Goal: Communication & Community: Answer question/provide support

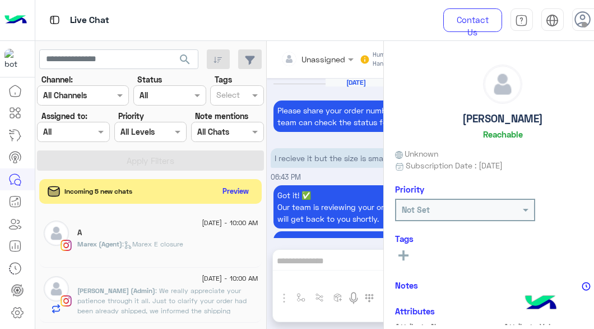
scroll to position [713, 0]
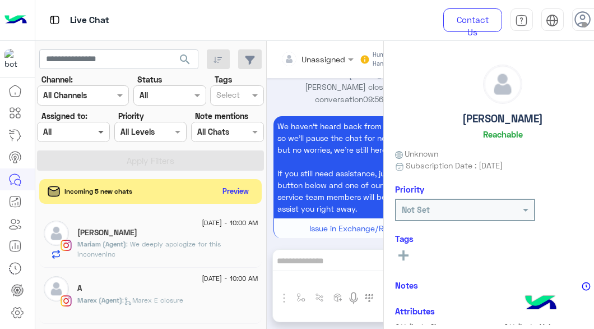
click at [95, 132] on span at bounding box center [102, 132] width 14 height 12
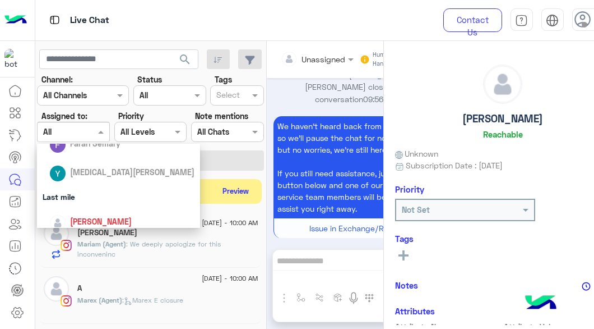
scroll to position [248, 0]
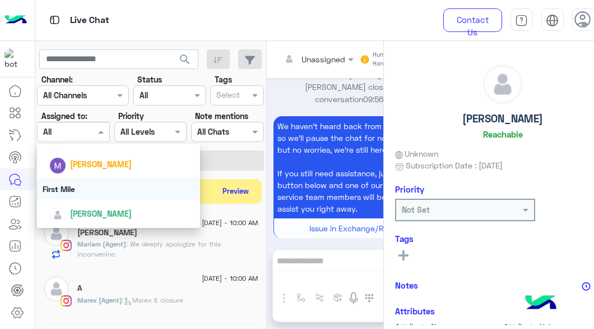
click at [84, 187] on div "First Mile" at bounding box center [119, 188] width 164 height 21
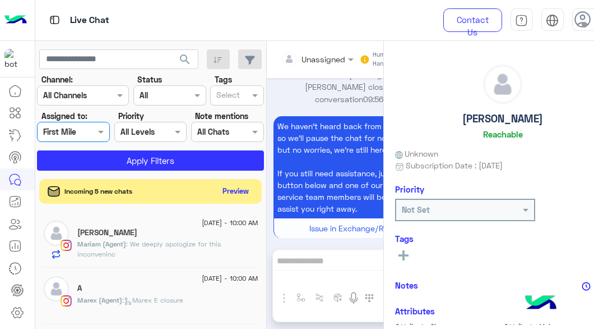
click at [107, 174] on div "search Channel: Channel All Channels Status Channel All Tags Select Assigned to…" at bounding box center [150, 187] width 231 height 292
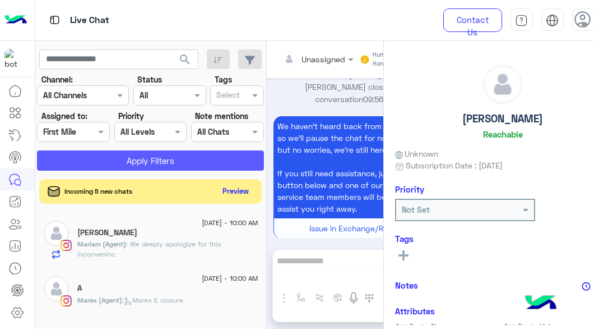
click at [117, 167] on button "Apply Filters" at bounding box center [150, 160] width 227 height 20
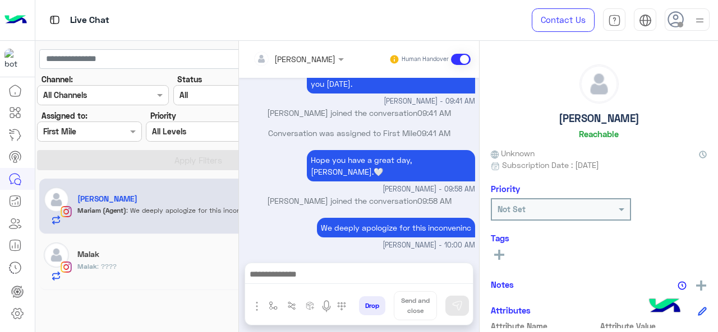
scroll to position [400, 0]
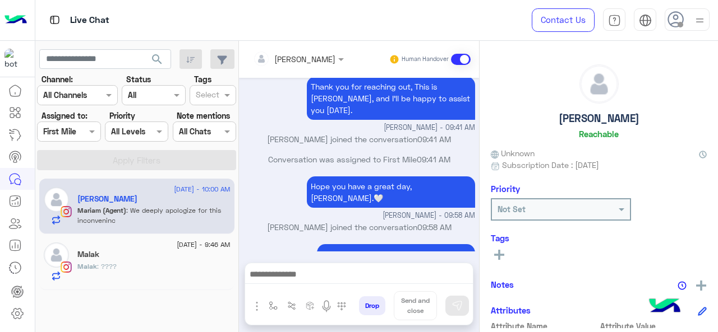
click at [85, 267] on span "Malak" at bounding box center [87, 266] width 20 height 8
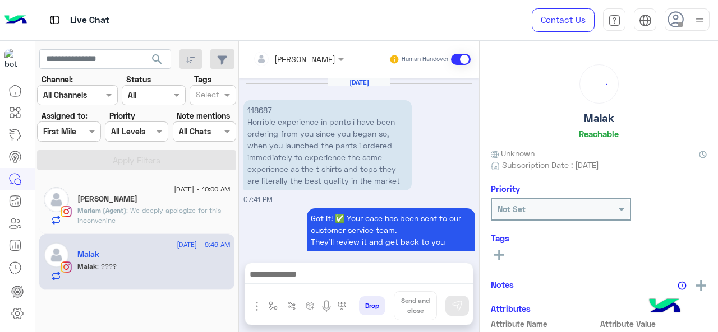
scroll to position [486, 0]
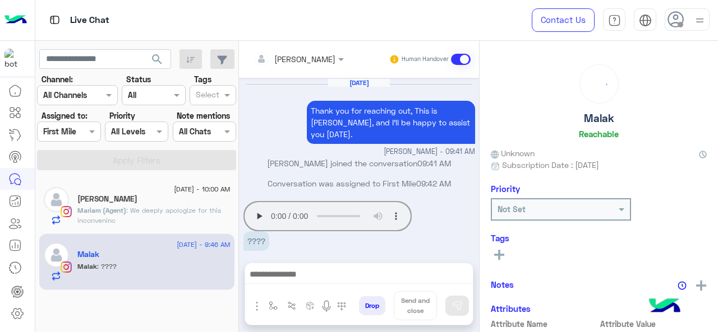
click at [162, 216] on p "[PERSON_NAME] (Agent) : We deeply apologize for this inconveninc" at bounding box center [153, 216] width 153 height 20
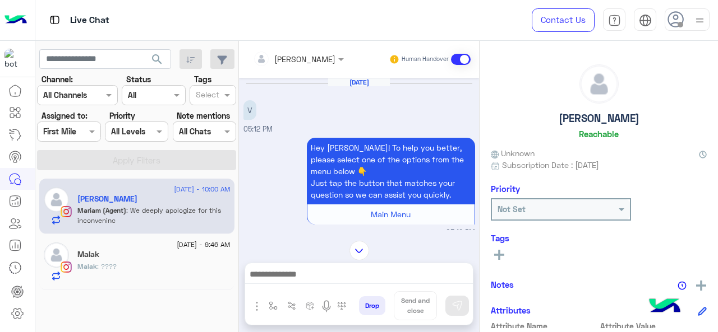
scroll to position [783, 0]
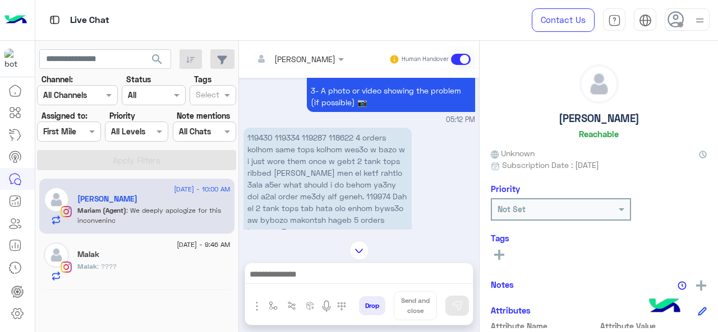
click at [119, 257] on div "Malak" at bounding box center [153, 256] width 153 height 12
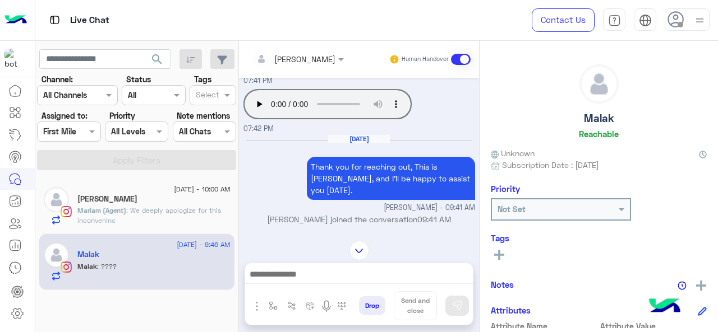
scroll to position [317, 0]
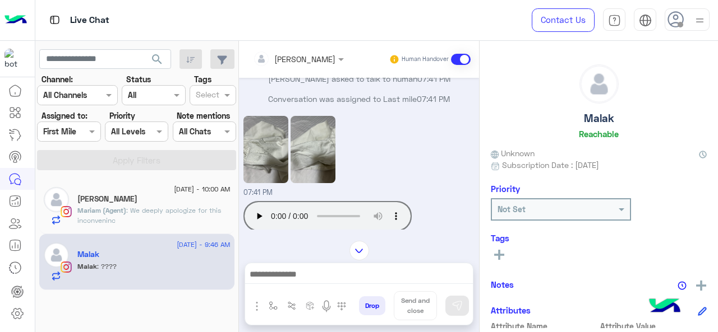
click at [251, 153] on img at bounding box center [265, 149] width 45 height 67
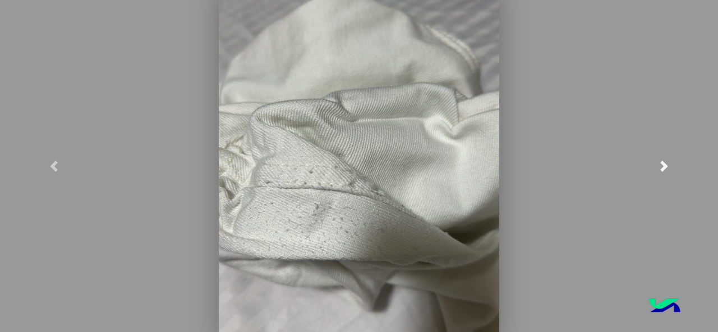
click at [594, 161] on span at bounding box center [663, 166] width 11 height 11
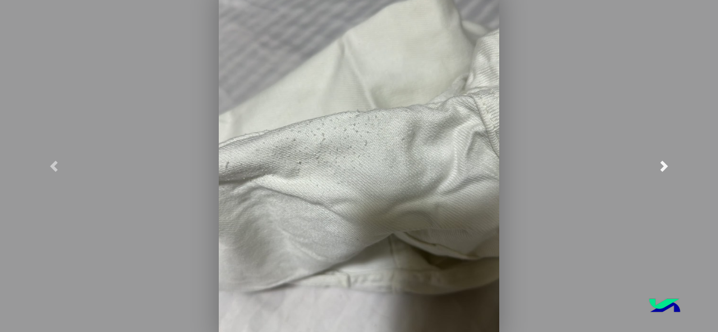
click at [594, 122] on link at bounding box center [664, 166] width 108 height 332
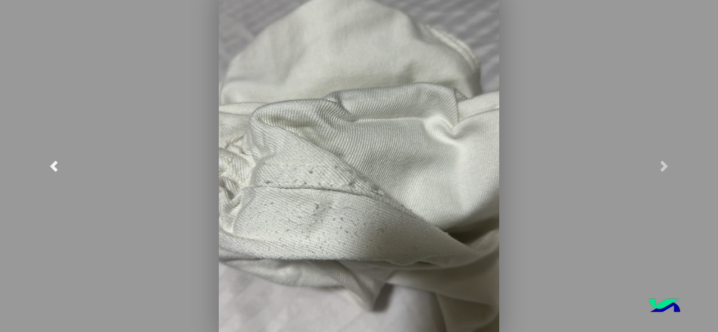
click at [44, 246] on link at bounding box center [54, 166] width 108 height 332
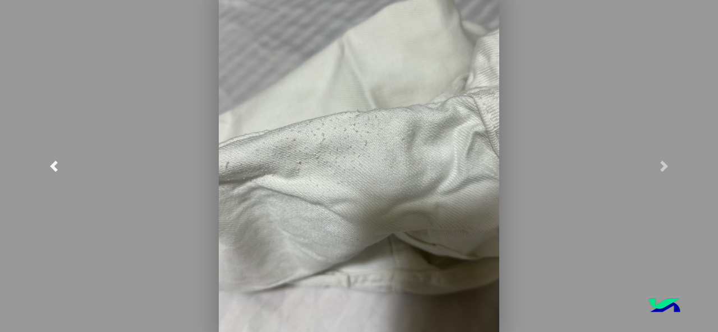
click at [44, 246] on link at bounding box center [54, 166] width 108 height 332
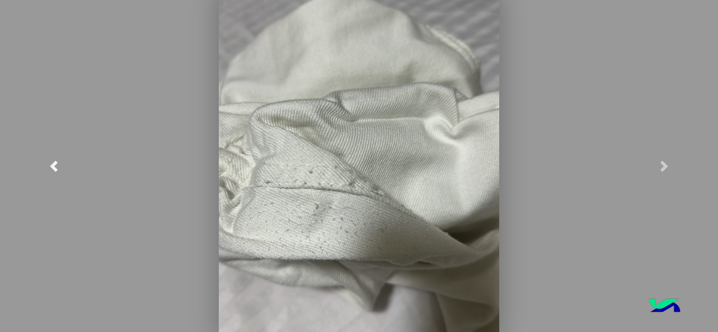
click at [31, 255] on link at bounding box center [54, 166] width 108 height 332
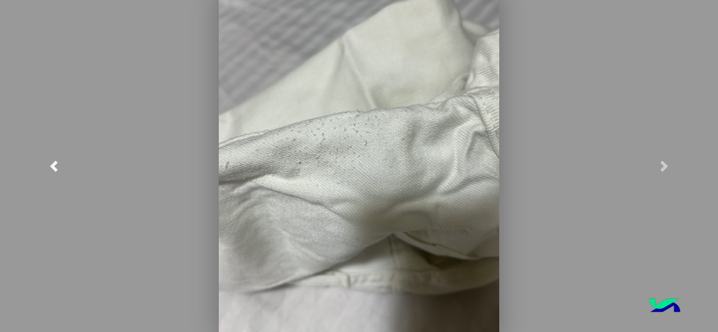
click at [50, 107] on link at bounding box center [54, 166] width 108 height 332
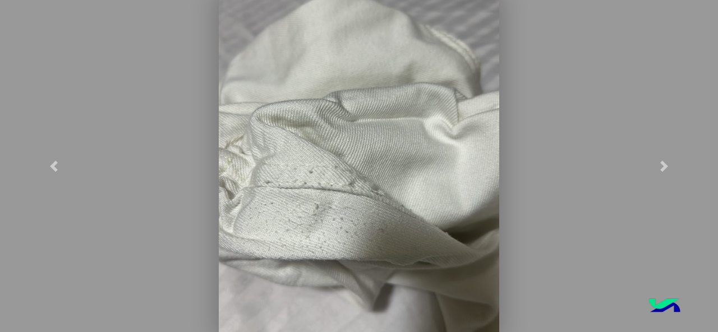
click at [515, 14] on modal-container at bounding box center [359, 166] width 718 height 332
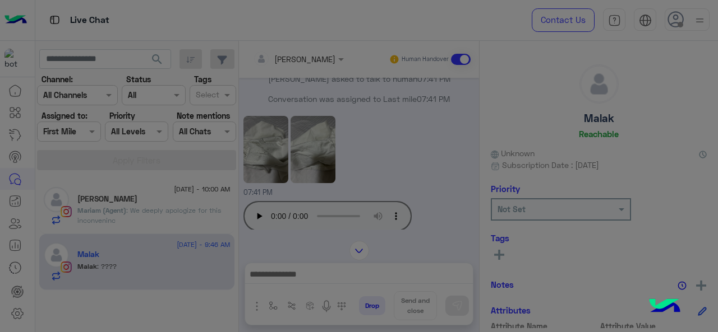
click at [445, 38] on img at bounding box center [359, 138] width 280 height 353
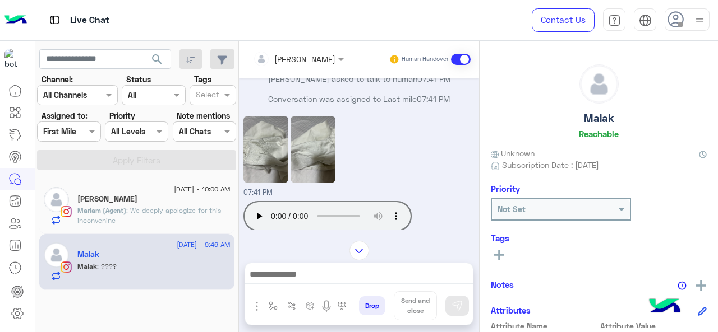
click at [140, 200] on div "[PERSON_NAME]" at bounding box center [153, 201] width 153 height 12
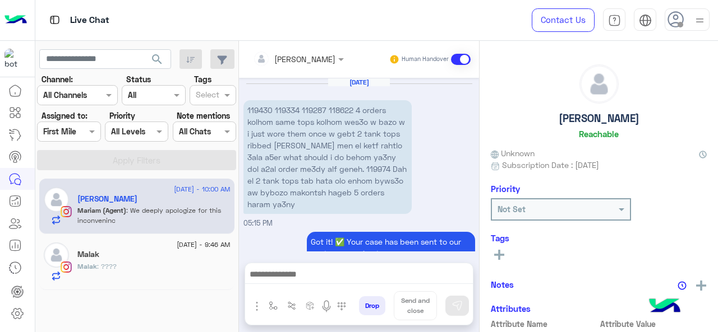
scroll to position [400, 0]
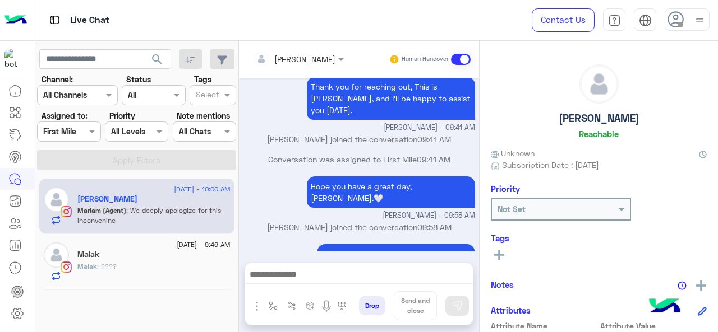
click at [71, 140] on div "Assigned on First Mile" at bounding box center [68, 132] width 63 height 20
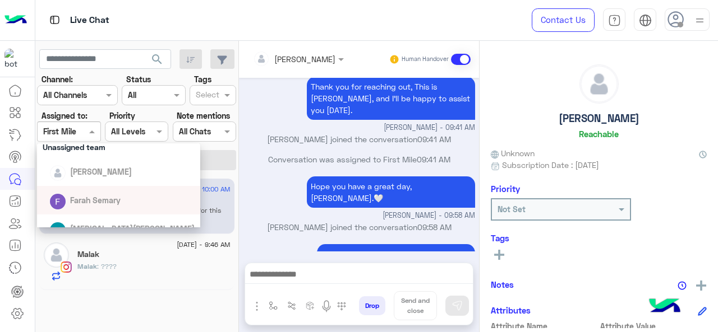
scroll to position [112, 0]
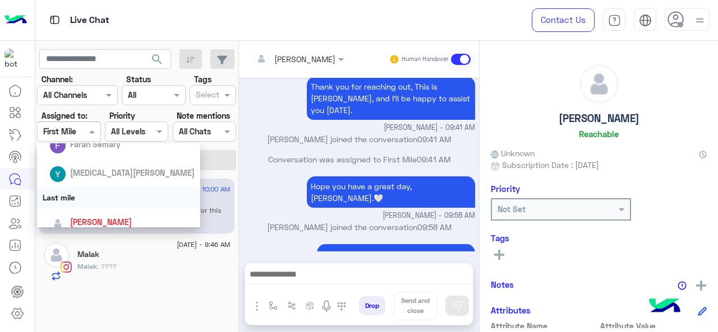
click at [96, 199] on div "Last mile" at bounding box center [119, 197] width 164 height 21
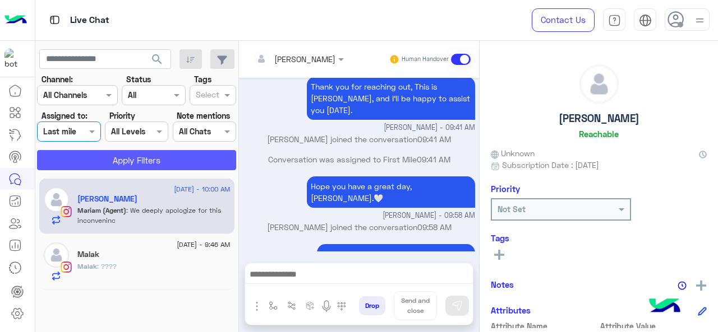
click at [132, 160] on button "Apply Filters" at bounding box center [136, 160] width 199 height 20
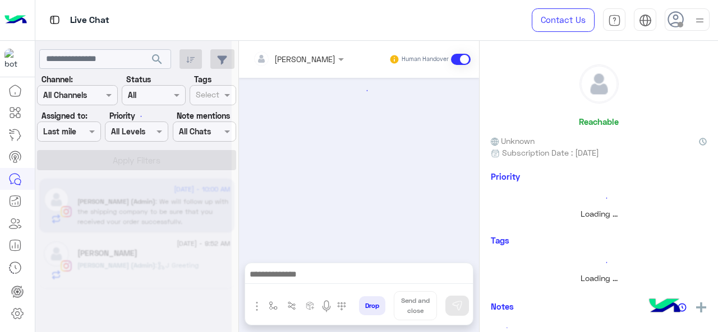
scroll to position [387, 0]
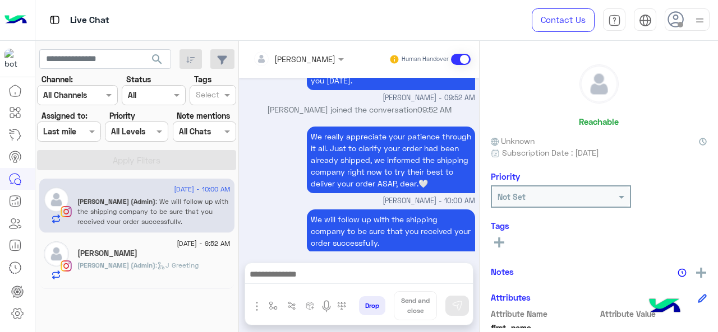
click at [90, 123] on div "Assigned on Last mile" at bounding box center [68, 132] width 63 height 20
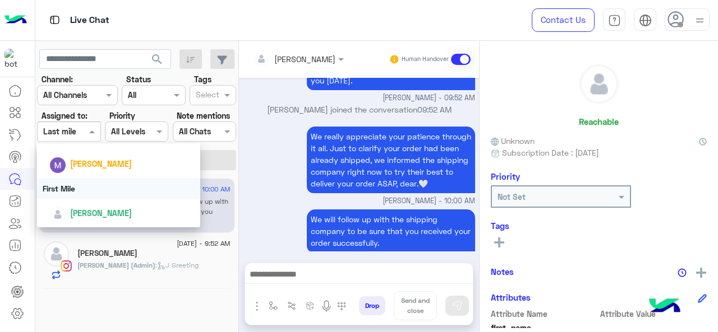
scroll to position [192, 0]
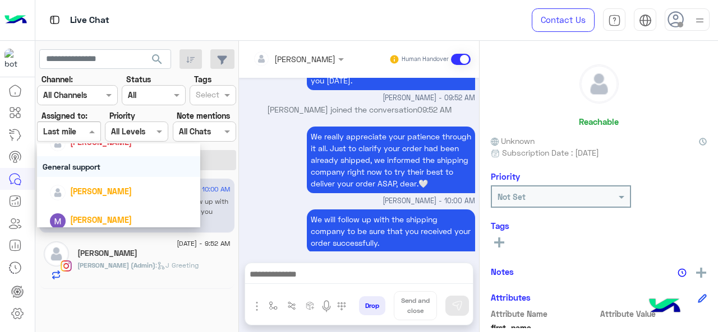
click at [97, 174] on div "General support" at bounding box center [119, 166] width 164 height 21
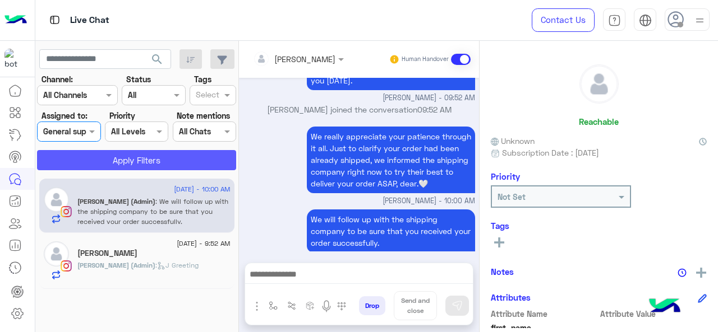
click at [127, 167] on button "Apply Filters" at bounding box center [136, 160] width 199 height 20
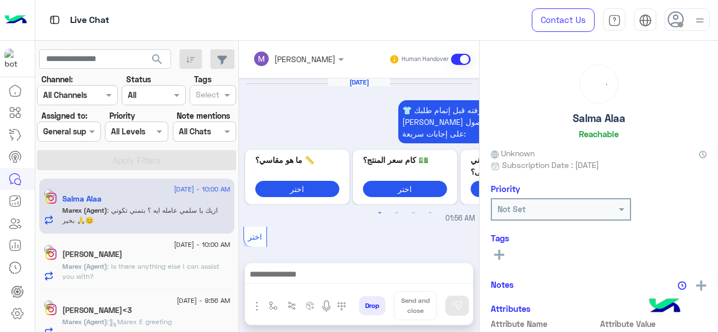
scroll to position [386, 0]
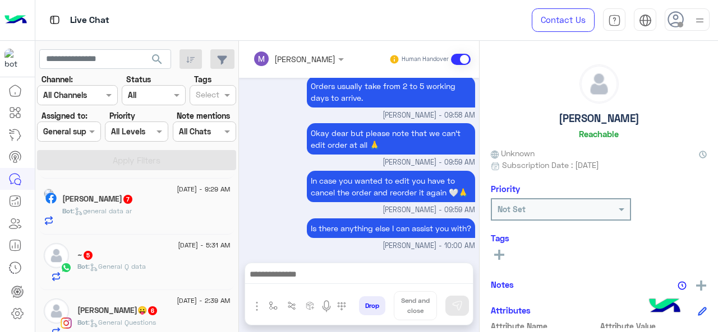
scroll to position [224, 0]
click at [136, 202] on div "[PERSON_NAME] 7" at bounding box center [146, 199] width 168 height 12
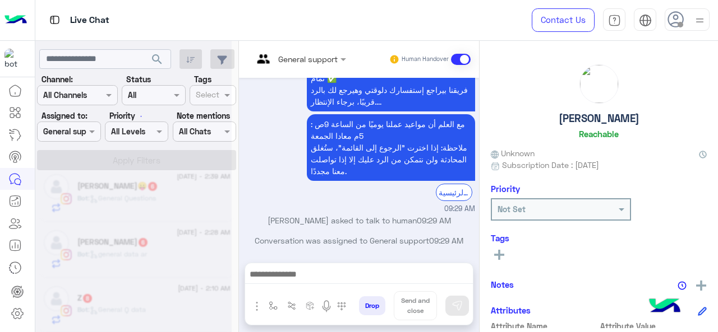
scroll to position [6, 0]
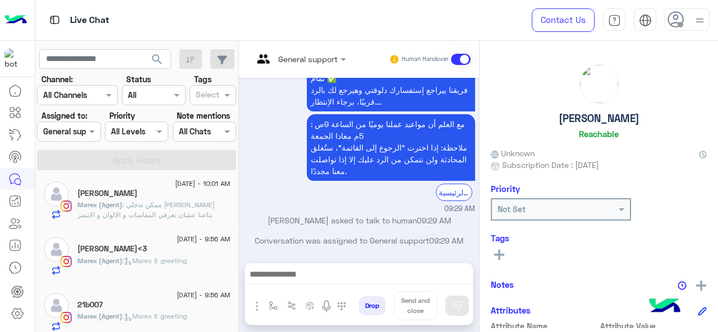
click at [78, 136] on div at bounding box center [69, 131] width 62 height 13
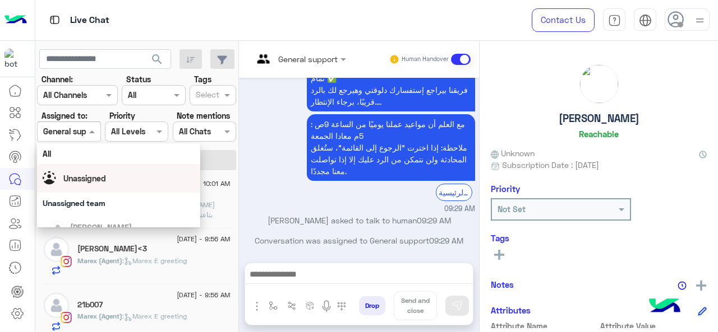
scroll to position [248, 0]
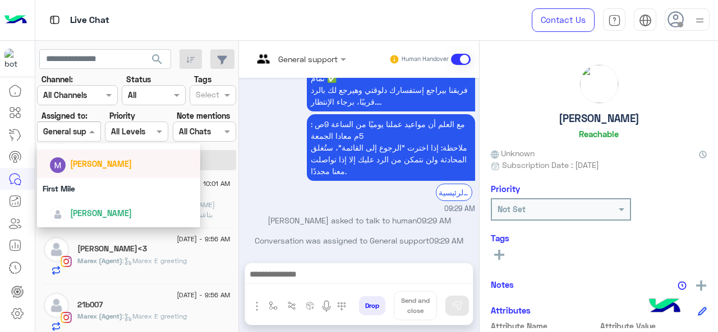
click at [93, 167] on span "[PERSON_NAME]" at bounding box center [101, 164] width 62 height 10
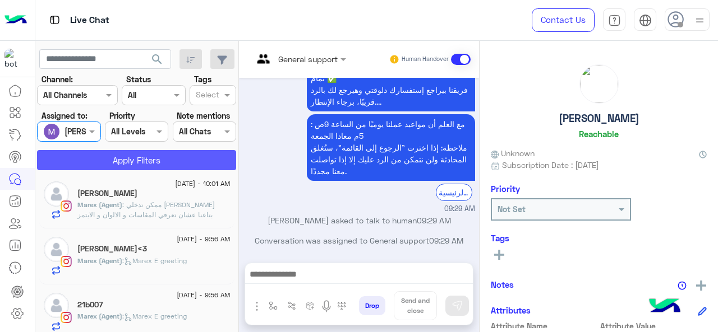
click at [104, 160] on button "Apply Filters" at bounding box center [136, 160] width 199 height 20
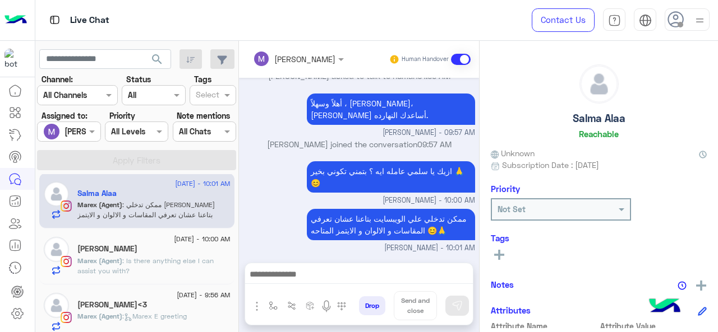
scroll to position [124, 0]
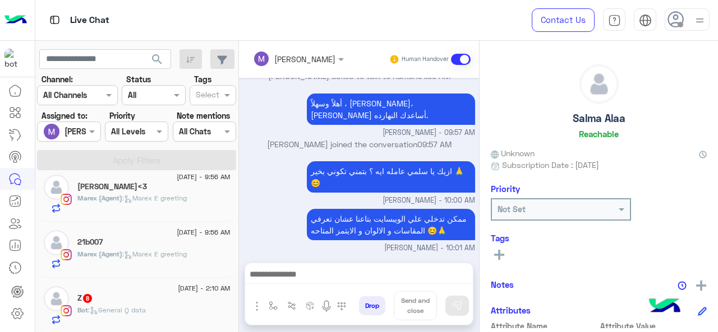
click at [129, 298] on div "Z 8" at bounding box center [153, 300] width 153 height 12
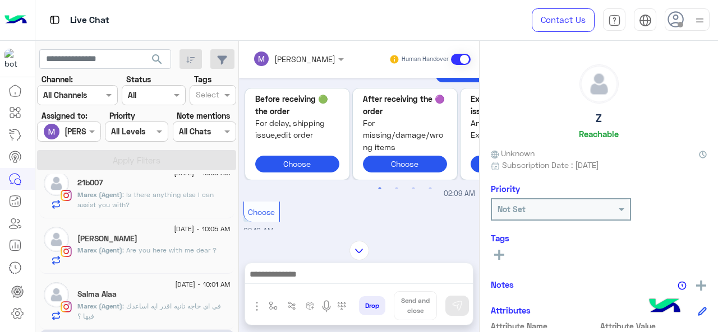
scroll to position [123, 0]
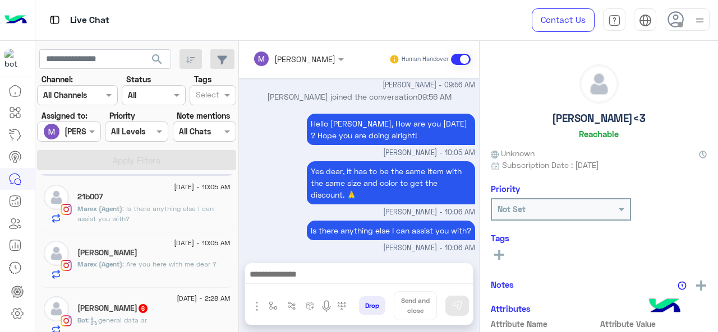
scroll to position [124, 0]
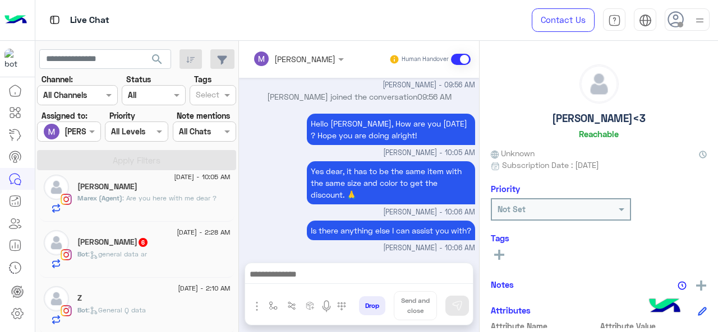
click at [146, 300] on div "Z" at bounding box center [153, 300] width 153 height 12
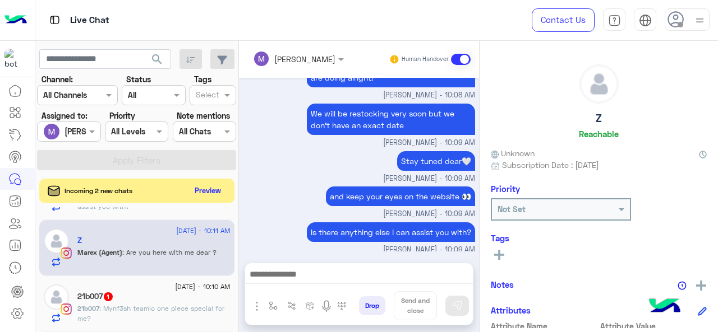
scroll to position [45, 0]
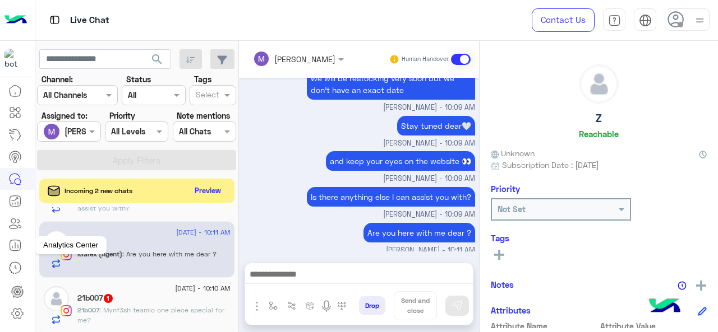
click at [17, 243] on icon at bounding box center [14, 245] width 13 height 13
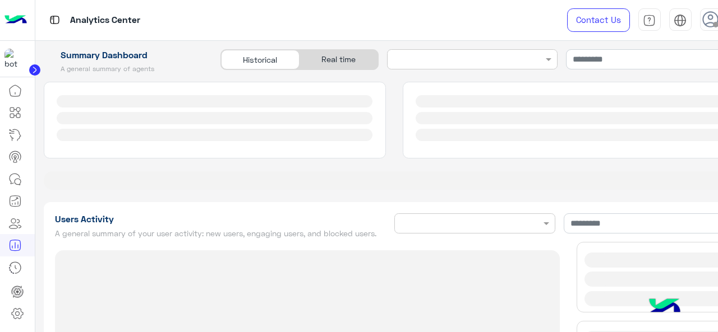
type input "**********"
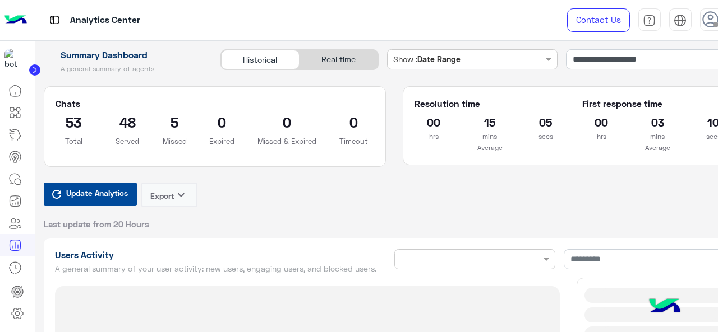
type input "**********"
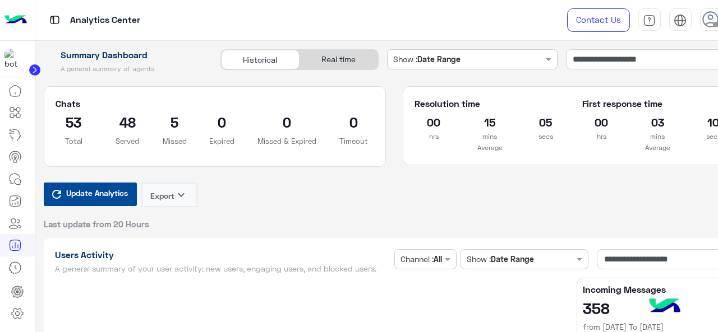
type input "**********"
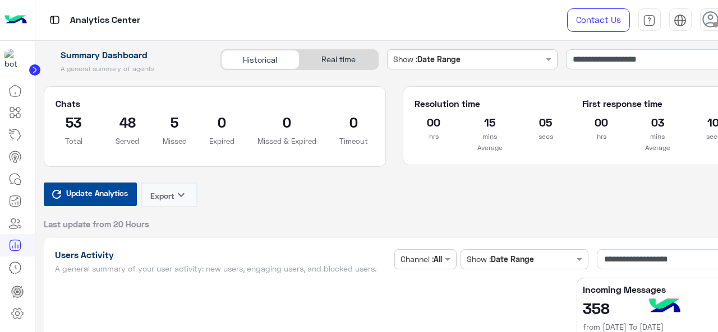
type input "**********"
click at [685, 61] on input "**********" at bounding box center [655, 59] width 179 height 20
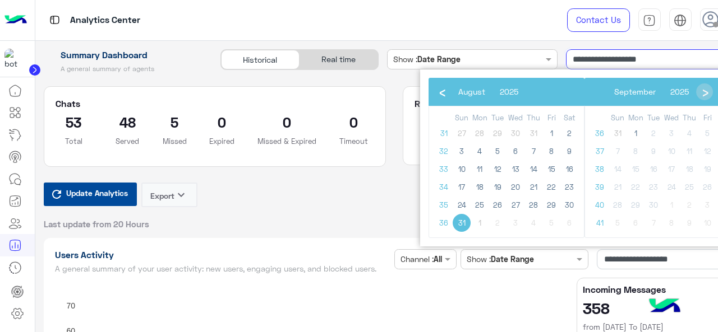
type input "**********"
click at [634, 135] on span "1" at bounding box center [635, 133] width 18 height 18
type input "**********"
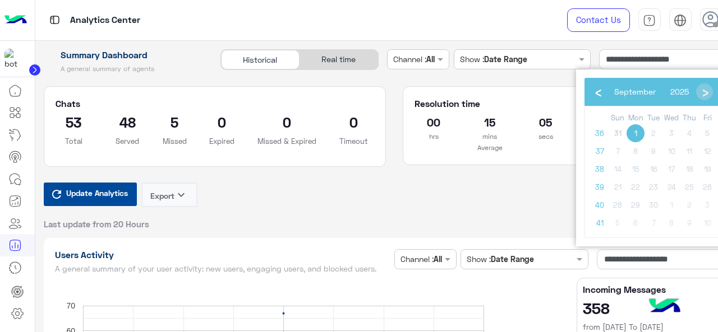
click at [634, 134] on span "1" at bounding box center [635, 133] width 18 height 18
type input "**********"
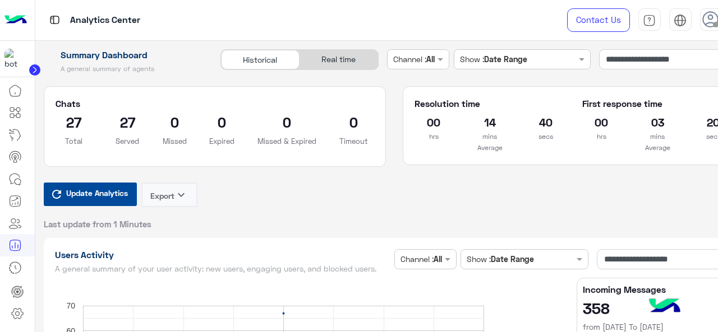
drag, startPoint x: 647, startPoint y: 113, endPoint x: 716, endPoint y: 189, distance: 103.6
click at [717, 191] on div "**********" at bounding box center [394, 139] width 718 height 181
click at [655, 212] on div "Update Analytics Export keyboard_arrow_down Last update from 1 Minutes" at bounding box center [394, 206] width 701 height 47
click at [331, 52] on div "Real time" at bounding box center [338, 60] width 78 height 20
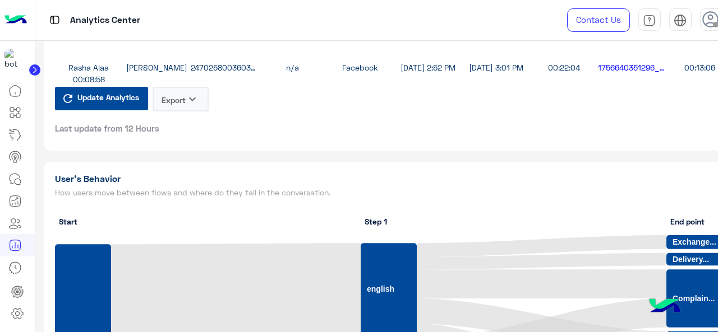
scroll to position [3882, 0]
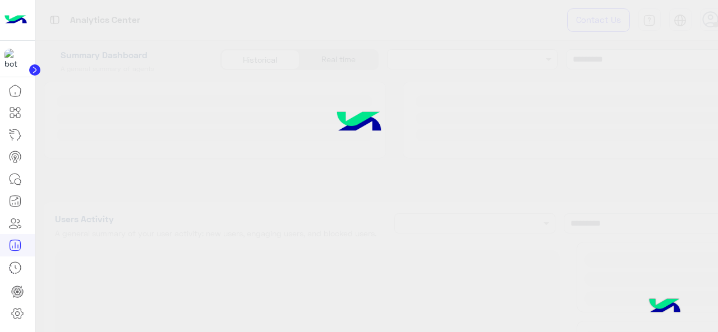
type input "**********"
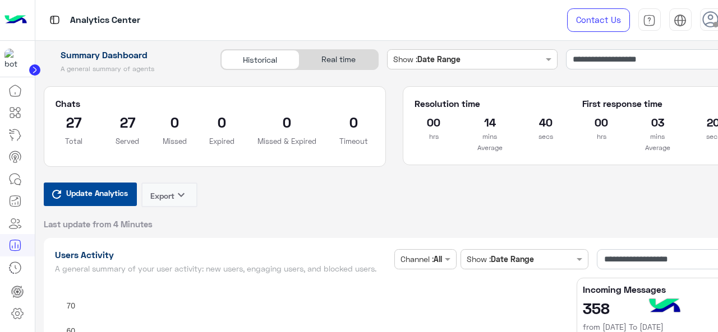
type input "**********"
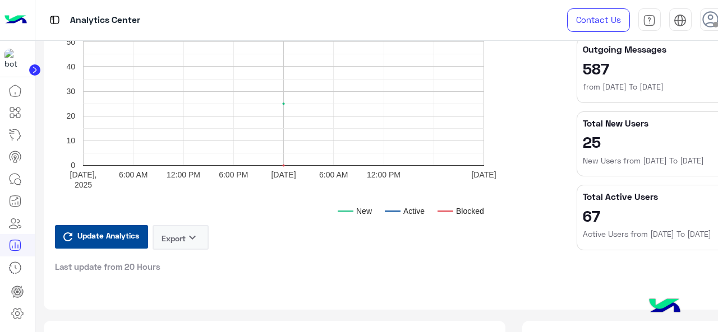
type input "**********"
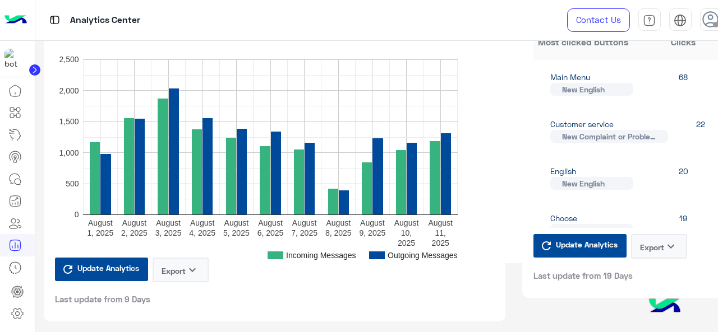
type input "**********"
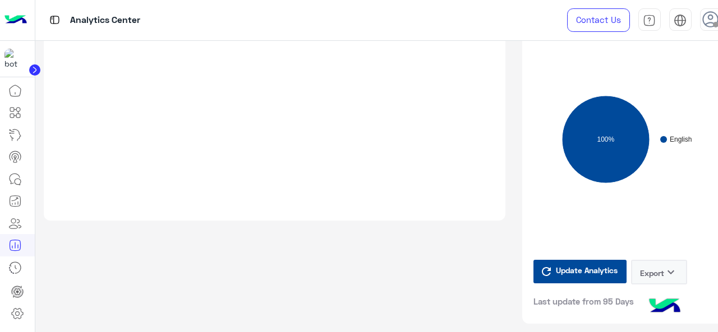
type input "**********"
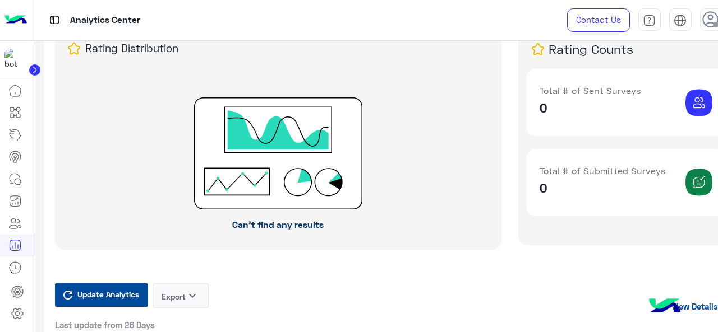
type input "**********"
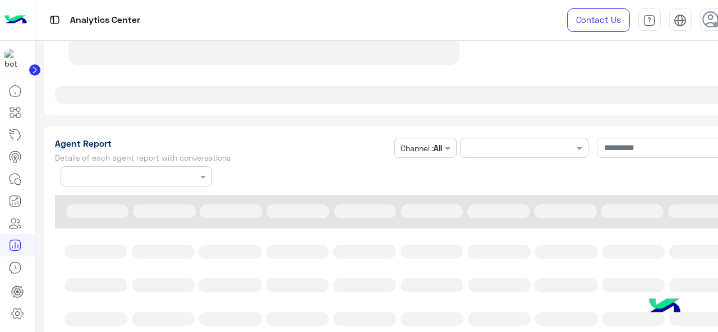
type input "**********"
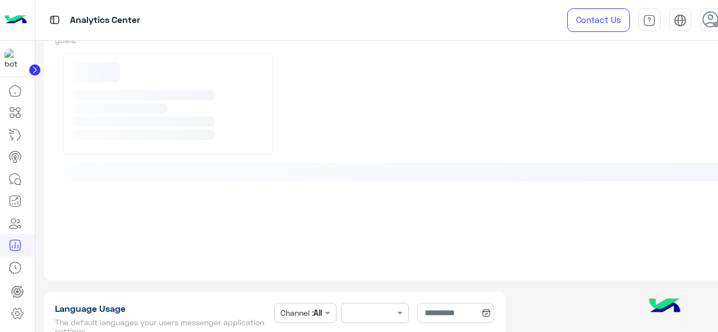
type input "**********"
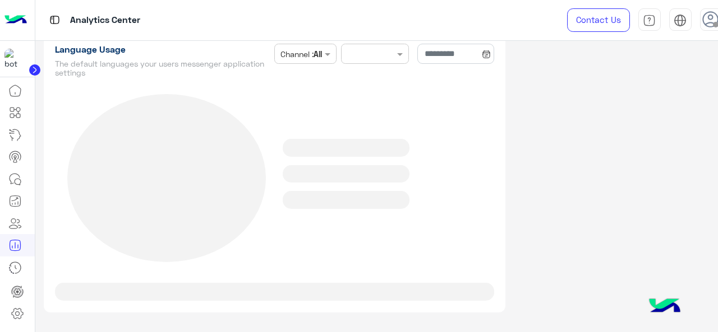
scroll to position [4169, 0]
type input "**********"
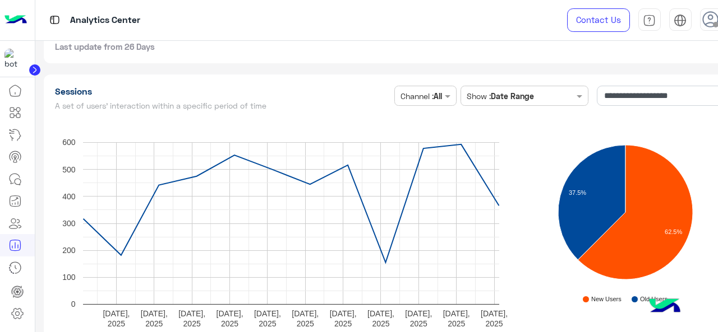
scroll to position [2284, 0]
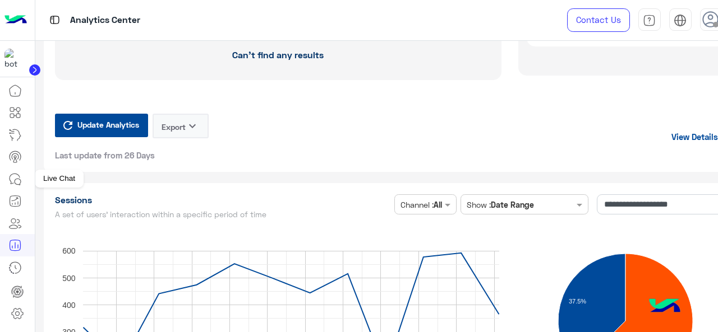
click at [14, 174] on icon at bounding box center [14, 179] width 13 height 13
click at [10, 179] on icon at bounding box center [15, 179] width 10 height 10
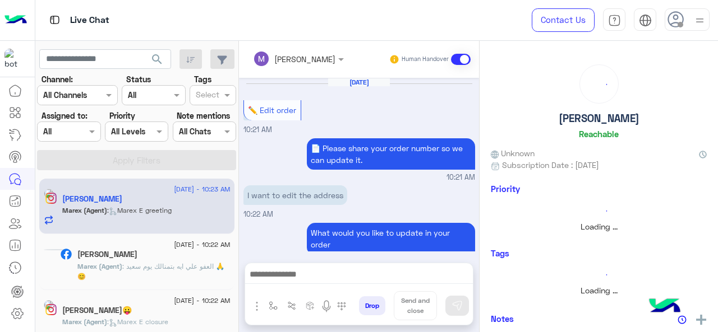
scroll to position [317, 0]
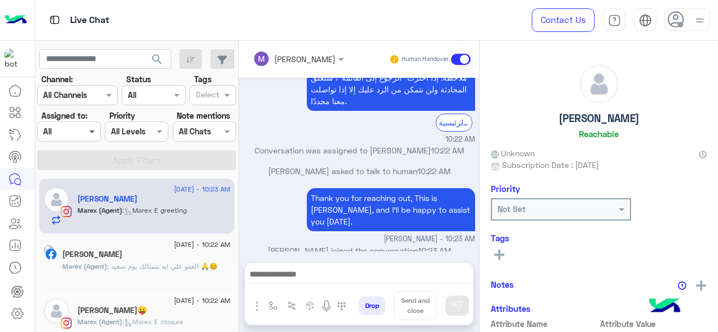
click at [96, 136] on span at bounding box center [93, 132] width 14 height 12
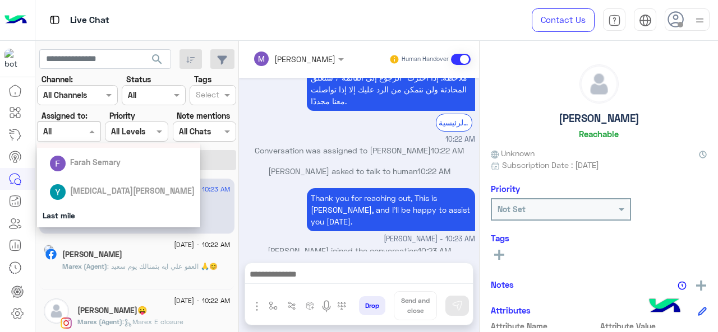
scroll to position [112, 0]
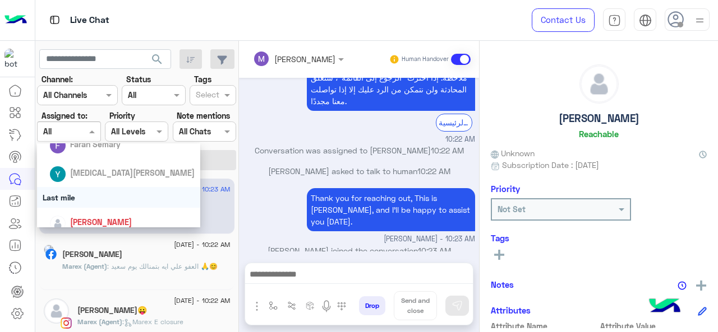
click at [78, 200] on div "Last mile" at bounding box center [119, 197] width 164 height 21
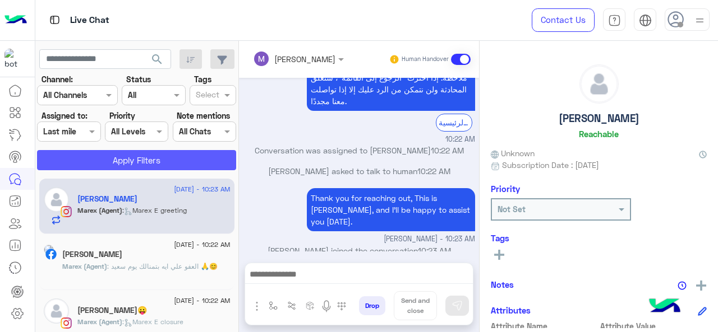
click at [138, 160] on button "Apply Filters" at bounding box center [136, 160] width 199 height 20
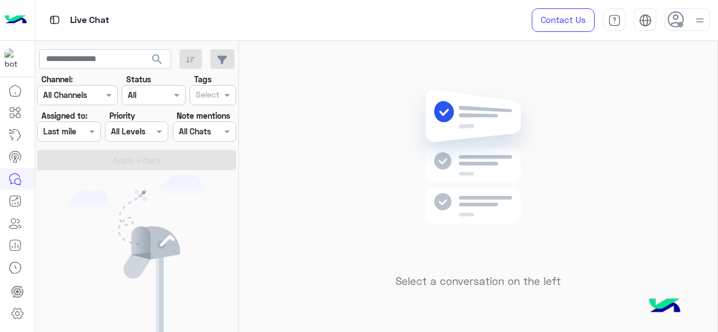
click at [77, 130] on div at bounding box center [69, 131] width 62 height 13
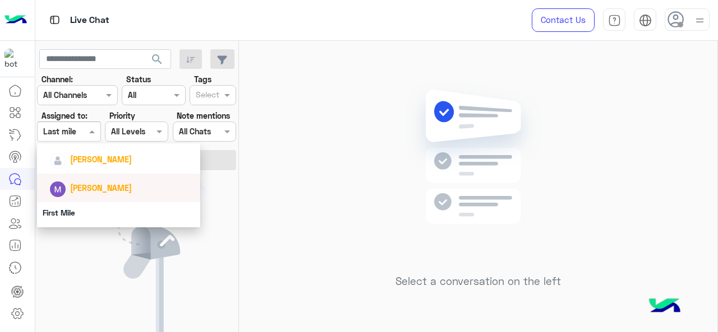
scroll to position [168, 0]
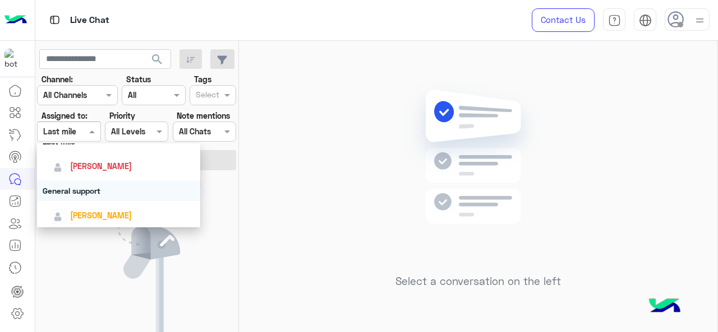
click at [77, 184] on div "General support" at bounding box center [119, 191] width 164 height 21
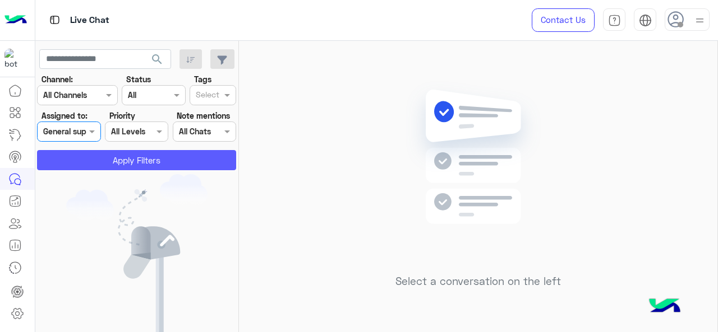
click at [113, 162] on button "Apply Filters" at bounding box center [136, 160] width 199 height 20
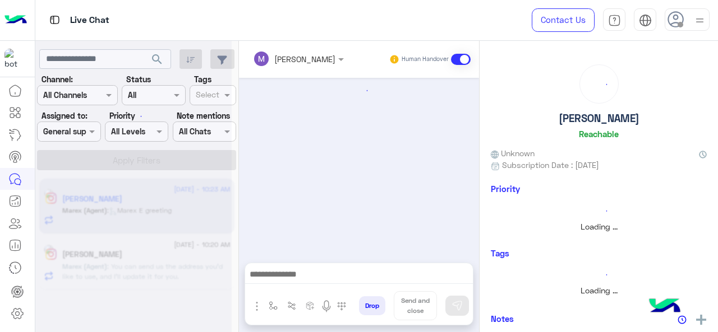
scroll to position [317, 0]
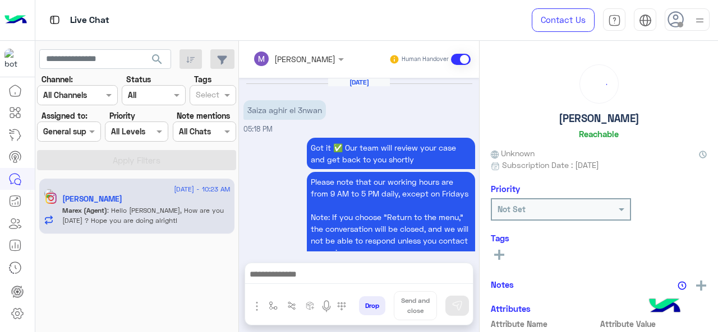
scroll to position [306, 0]
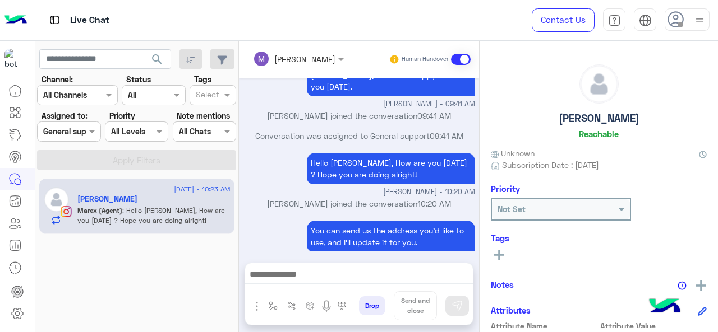
click at [85, 132] on div at bounding box center [69, 131] width 62 height 13
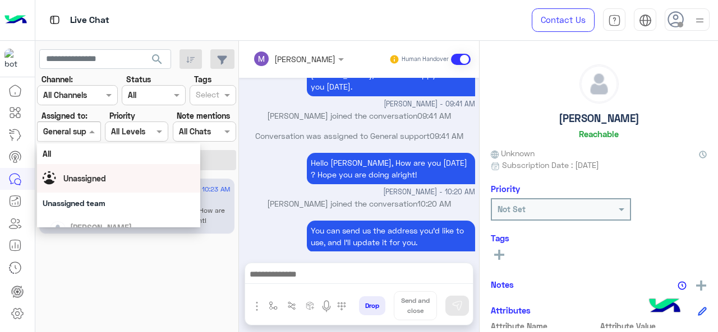
scroll to position [56, 0]
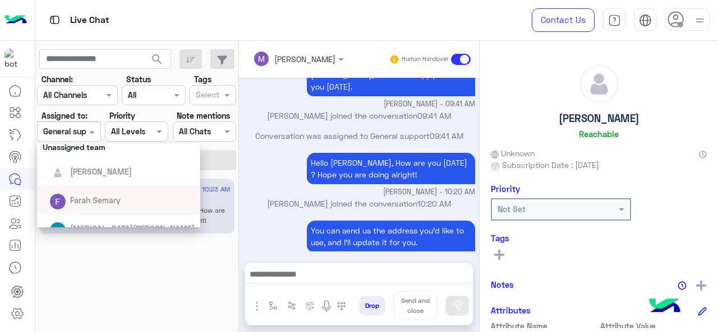
click at [160, 272] on div "1 September - 10:23 AM hanna Elghaiaty Marex (Agent) : Hello Nada, How are you …" at bounding box center [137, 255] width 204 height 162
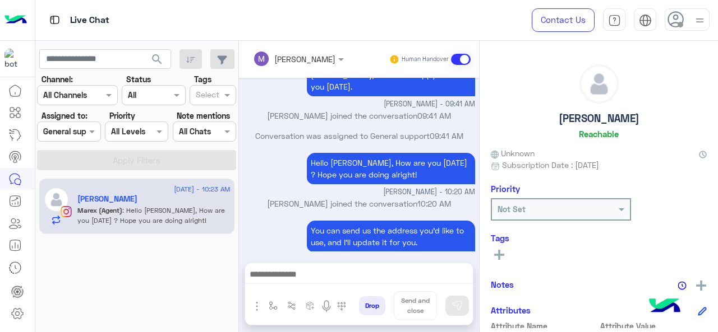
click at [85, 130] on div at bounding box center [69, 131] width 62 height 13
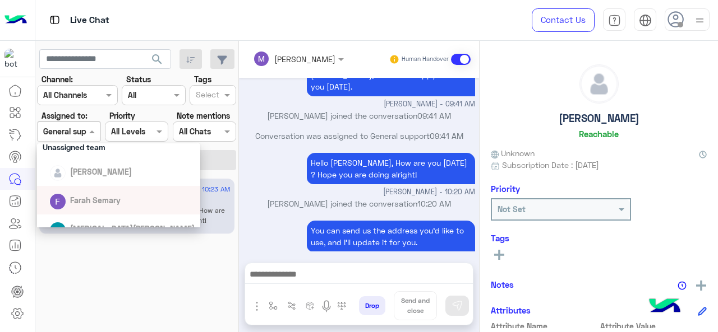
scroll to position [168, 0]
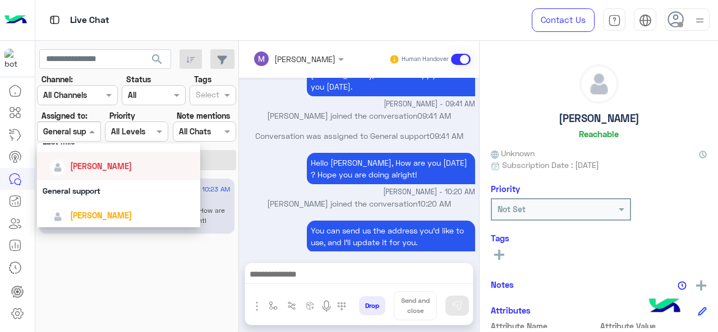
click at [93, 169] on span "[PERSON_NAME]" at bounding box center [101, 166] width 62 height 10
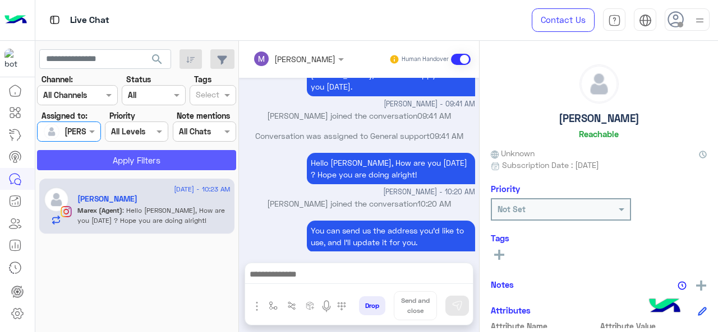
click at [104, 156] on button "Apply Filters" at bounding box center [136, 160] width 199 height 20
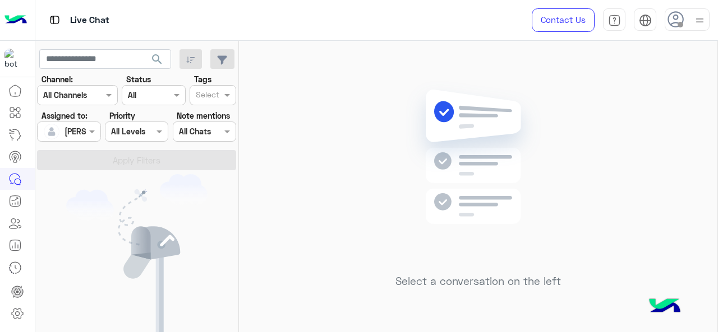
click at [80, 139] on div "[PERSON_NAME]" at bounding box center [64, 132] width 43 height 22
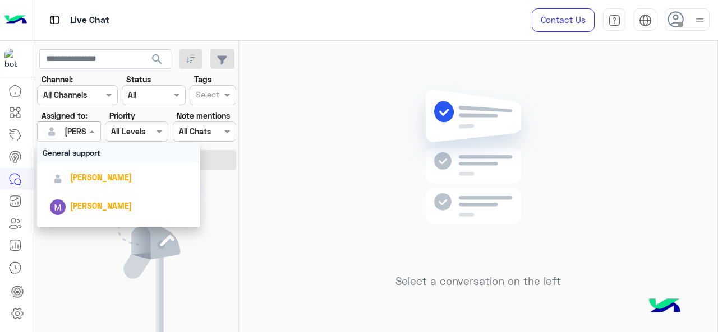
scroll to position [224, 0]
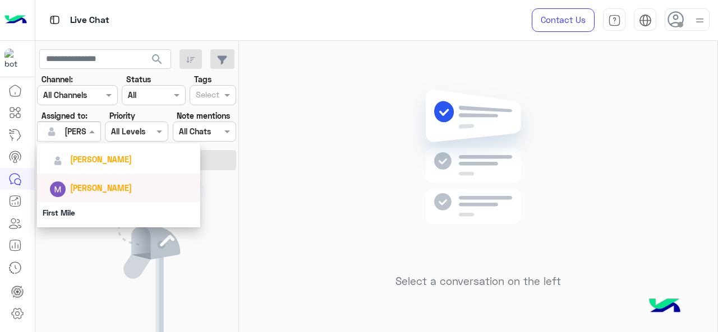
click at [82, 192] on span "[PERSON_NAME]" at bounding box center [101, 188] width 62 height 10
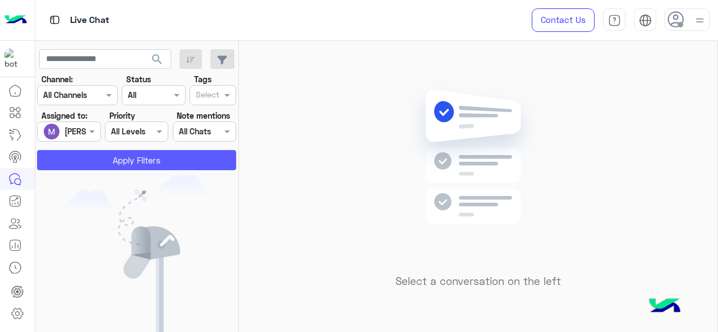
click at [102, 161] on button "Apply Filters" at bounding box center [136, 160] width 199 height 20
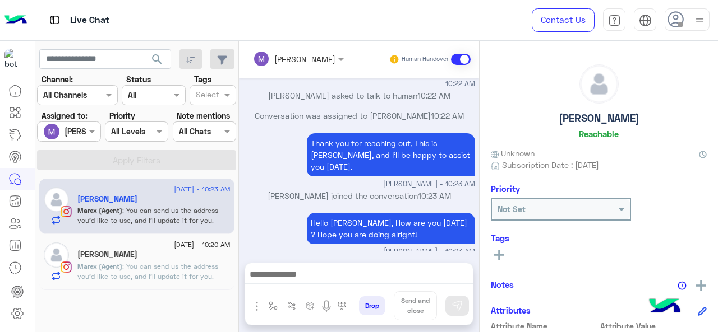
scroll to position [271, 0]
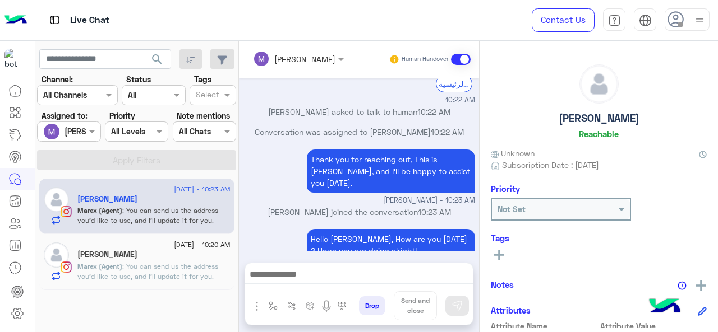
click at [175, 270] on span ": You can send us the address you'd like to use, and I’ll update it for you." at bounding box center [147, 271] width 141 height 19
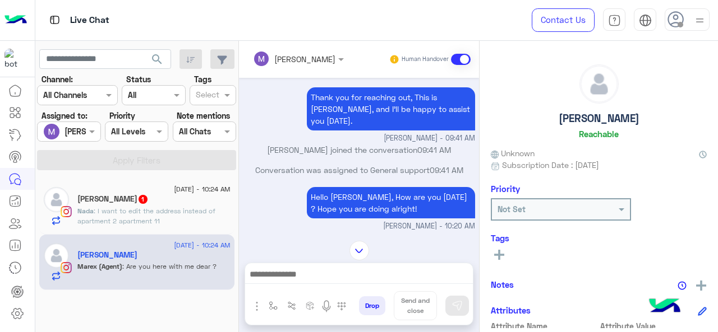
scroll to position [286, 0]
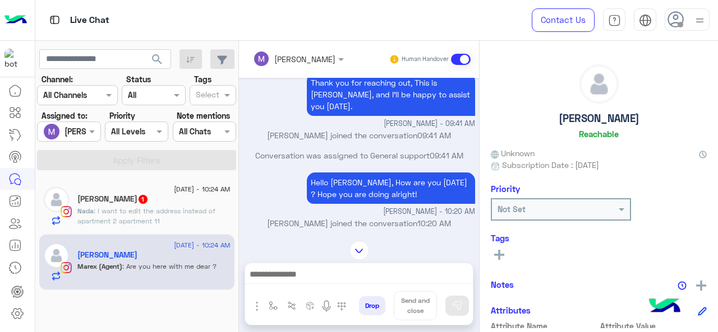
drag, startPoint x: 267, startPoint y: 210, endPoint x: 453, endPoint y: 211, distance: 186.1
click at [453, 218] on p "Marex George joined the conversation 10:20 AM" at bounding box center [359, 224] width 232 height 12
drag, startPoint x: 444, startPoint y: 113, endPoint x: 470, endPoint y: 109, distance: 26.1
click at [470, 119] on span "[PERSON_NAME] - 09:41 AM" at bounding box center [428, 124] width 91 height 11
drag, startPoint x: 441, startPoint y: 200, endPoint x: 461, endPoint y: 197, distance: 20.4
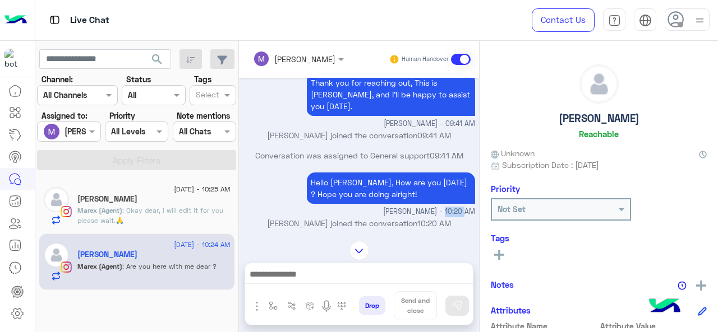
click at [462, 207] on span "Marex George - 10:20 AM" at bounding box center [429, 212] width 92 height 11
click at [453, 207] on span "Marex George - 10:20 AM" at bounding box center [429, 212] width 92 height 11
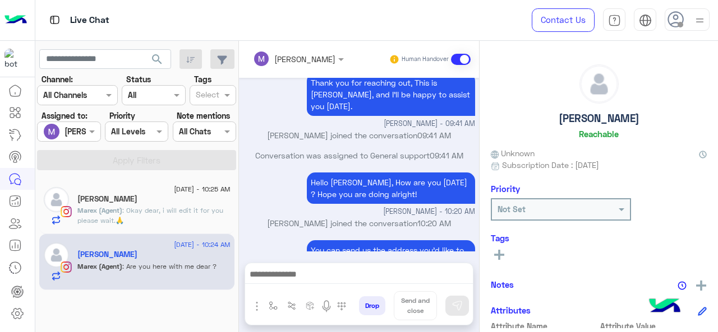
scroll to position [362, 0]
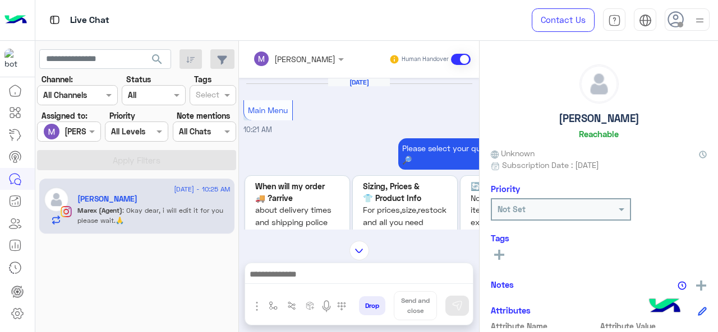
scroll to position [642, 0]
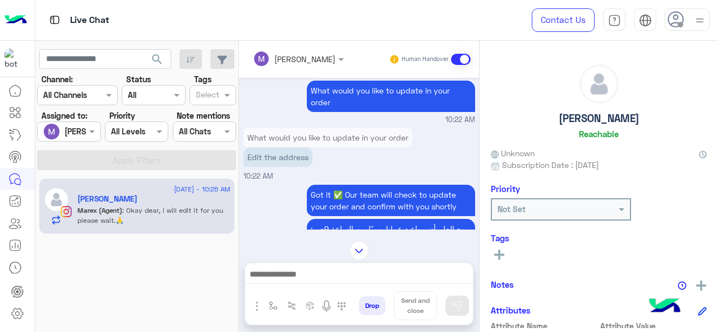
click at [93, 138] on div "Assigned on Marex George" at bounding box center [68, 132] width 63 height 20
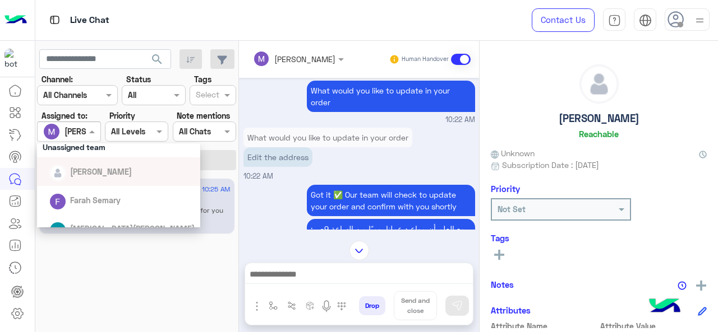
scroll to position [0, 0]
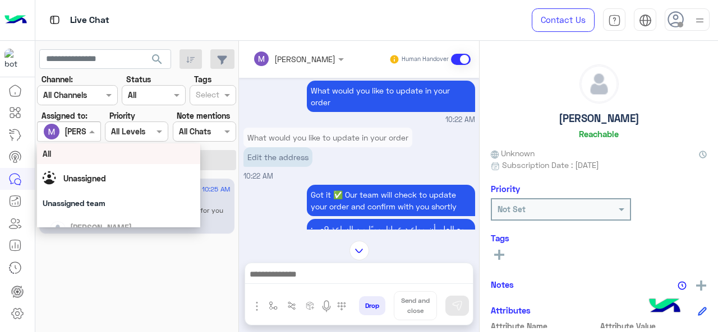
click at [83, 158] on div "All" at bounding box center [119, 154] width 152 height 12
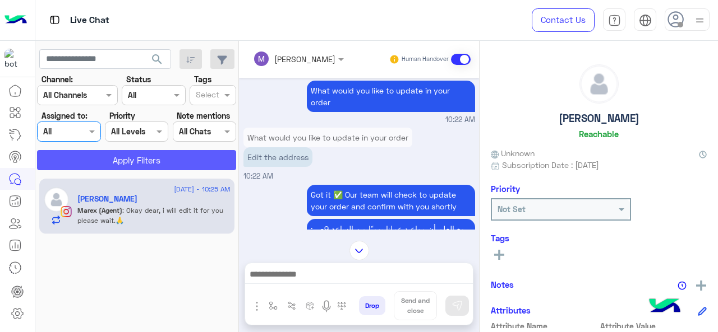
click at [108, 159] on button "Apply Filters" at bounding box center [136, 160] width 199 height 20
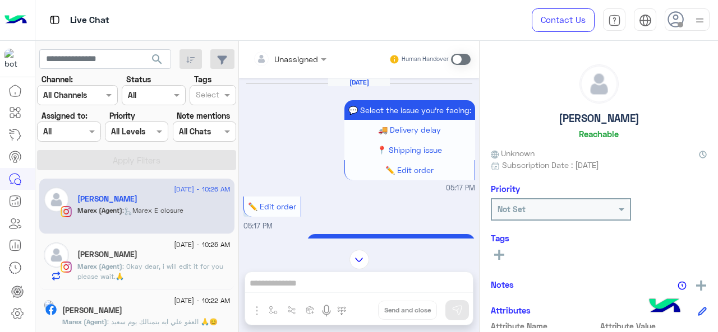
scroll to position [512, 0]
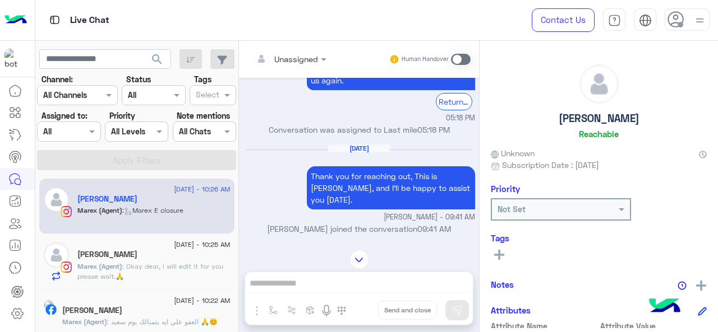
drag, startPoint x: 452, startPoint y: 202, endPoint x: 463, endPoint y: 205, distance: 10.9
click at [463, 212] on span "[PERSON_NAME] - 09:41 AM" at bounding box center [428, 217] width 91 height 11
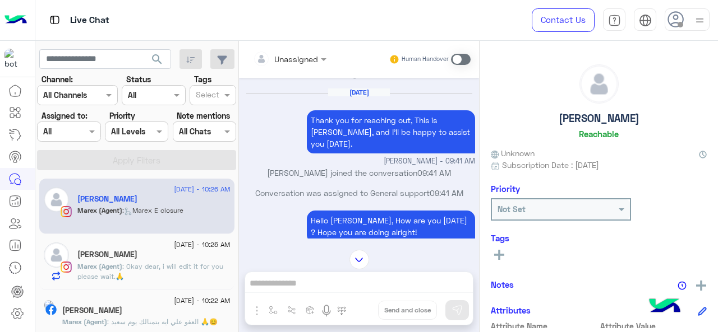
scroll to position [625, 0]
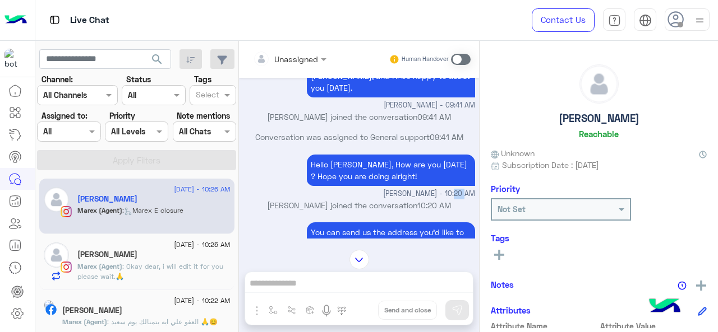
drag, startPoint x: 450, startPoint y: 182, endPoint x: 459, endPoint y: 178, distance: 9.8
click at [459, 189] on span "Marex George - 10:20 AM" at bounding box center [429, 194] width 92 height 11
click at [82, 125] on div at bounding box center [69, 131] width 62 height 13
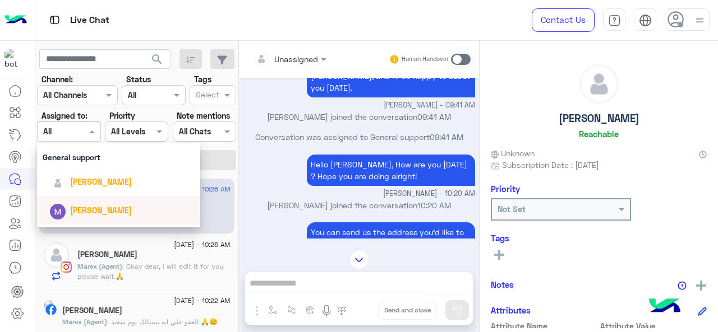
scroll to position [168, 0]
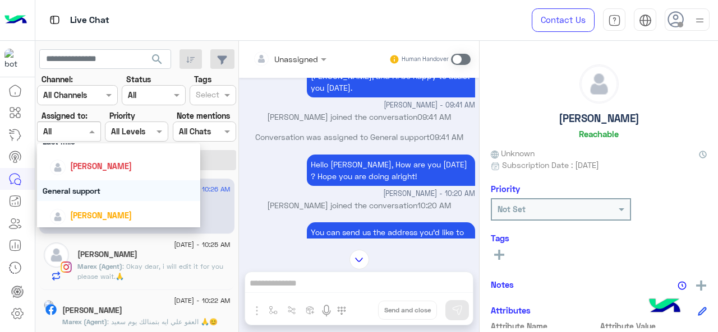
click at [94, 188] on div "General support" at bounding box center [119, 191] width 164 height 21
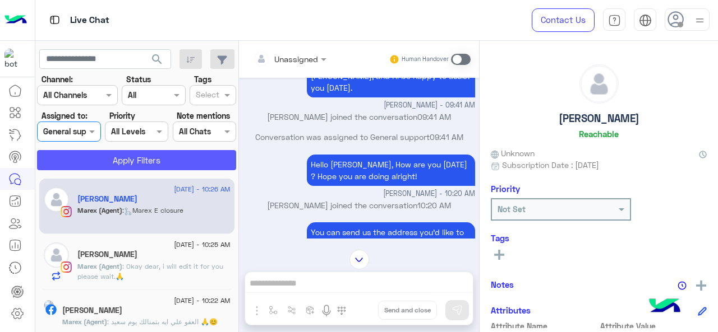
click at [126, 164] on button "Apply Filters" at bounding box center [136, 160] width 199 height 20
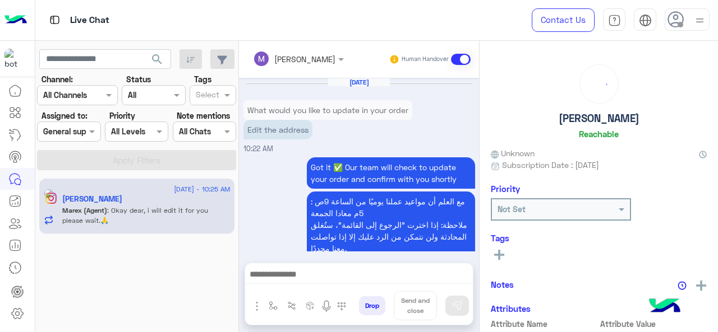
scroll to position [370, 0]
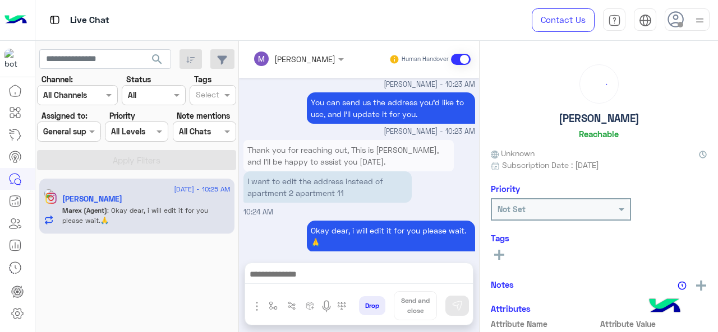
click at [303, 53] on input "text" at bounding box center [283, 59] width 61 height 12
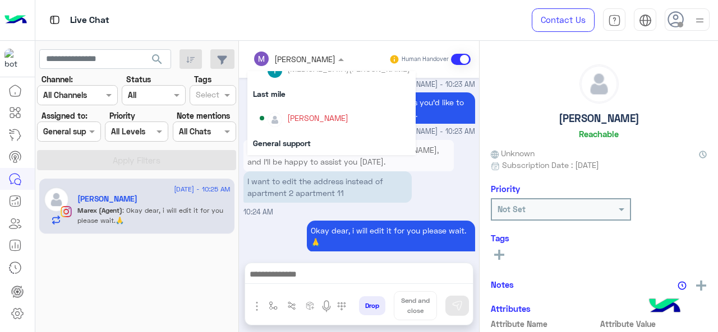
scroll to position [224, 0]
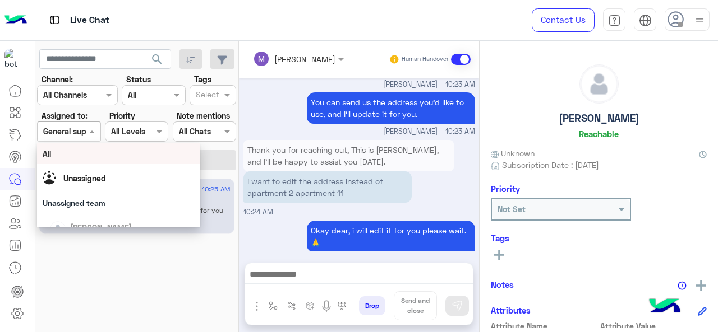
click at [95, 131] on span at bounding box center [93, 132] width 14 height 12
click at [98, 157] on div "All" at bounding box center [119, 154] width 152 height 12
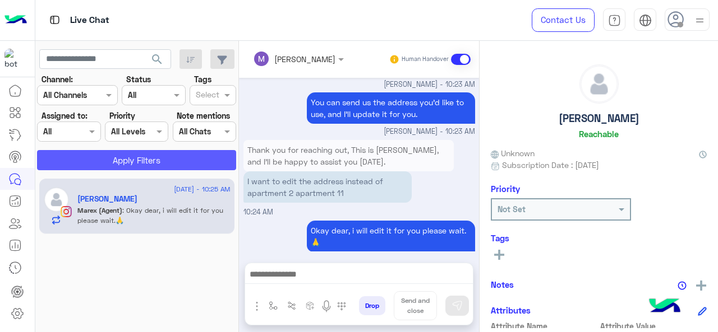
click at [114, 160] on button "Apply Filters" at bounding box center [136, 160] width 199 height 20
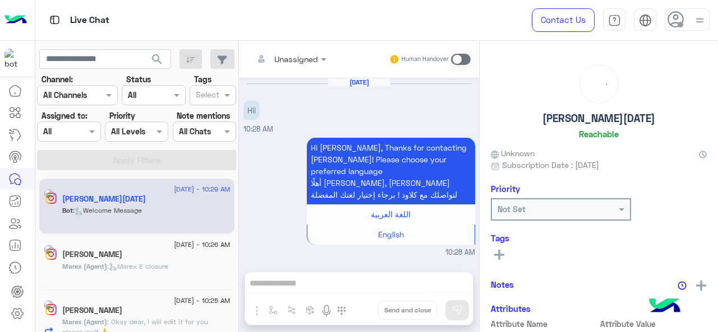
click at [147, 259] on div "[PERSON_NAME]" at bounding box center [146, 256] width 168 height 12
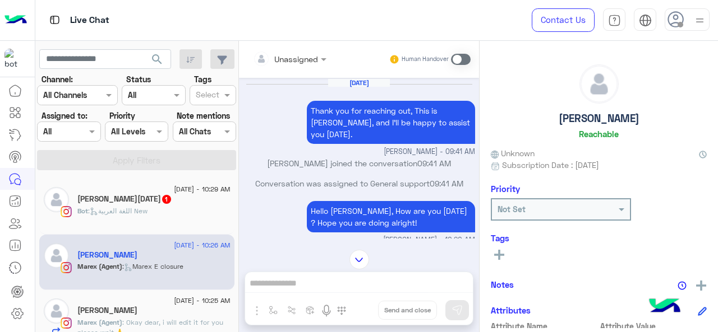
scroll to position [622, 0]
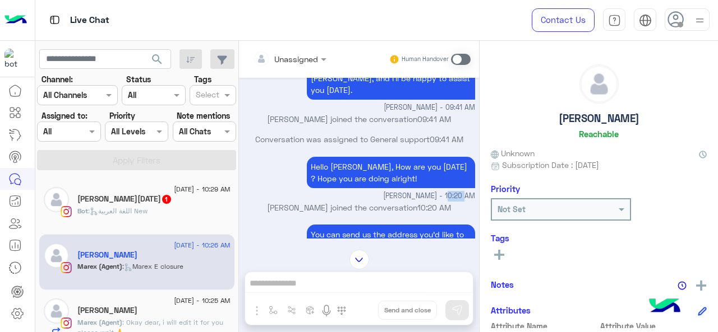
drag, startPoint x: 445, startPoint y: 183, endPoint x: 460, endPoint y: 182, distance: 15.2
click at [460, 191] on span "Marex George - 10:20 AM" at bounding box center [429, 196] width 92 height 11
drag, startPoint x: 364, startPoint y: 130, endPoint x: 426, endPoint y: 135, distance: 61.9
click at [426, 135] on div "Conversation was assigned to General support 09:41 AM" at bounding box center [359, 143] width 232 height 20
drag, startPoint x: 413, startPoint y: 195, endPoint x: 436, endPoint y: 196, distance: 23.6
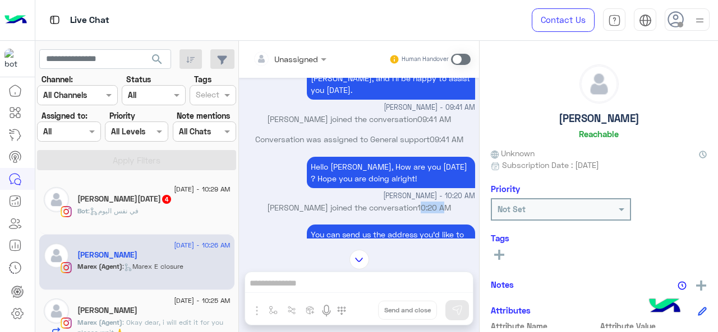
click at [436, 203] on span "10:20 AM" at bounding box center [434, 208] width 34 height 10
click at [85, 136] on div at bounding box center [69, 131] width 62 height 13
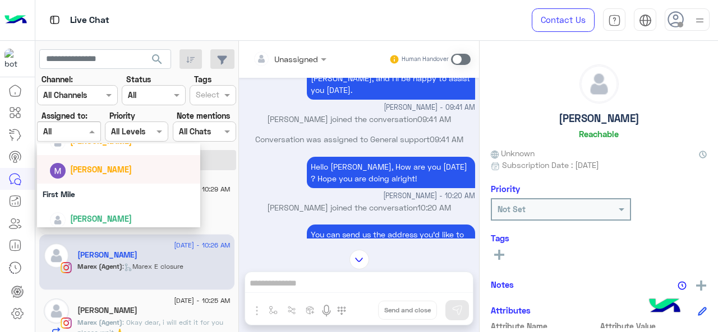
scroll to position [248, 0]
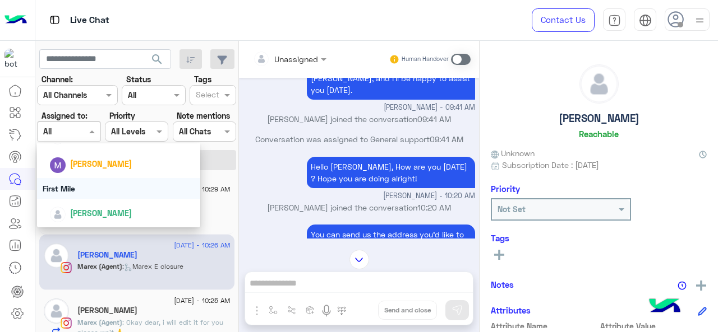
click at [91, 191] on div "First Mile" at bounding box center [119, 188] width 164 height 21
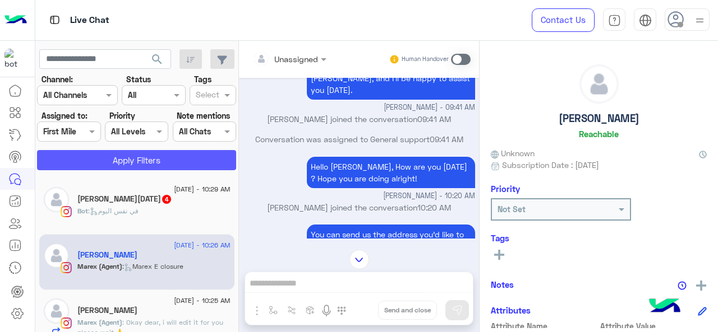
click at [124, 158] on button "Apply Filters" at bounding box center [136, 160] width 199 height 20
